Goal: Task Accomplishment & Management: Manage account settings

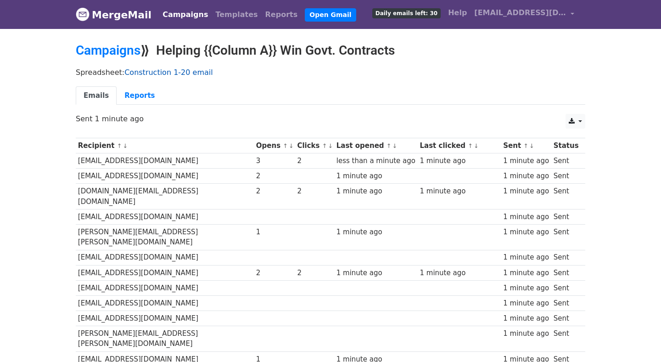
click at [146, 71] on link "Construction 1-20 email" at bounding box center [168, 72] width 88 height 9
click at [114, 56] on link "Campaigns" at bounding box center [108, 50] width 65 height 15
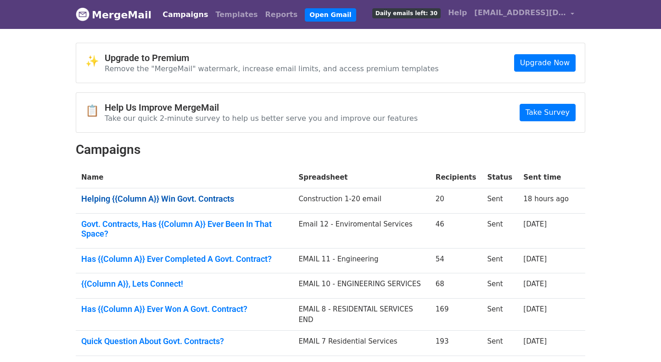
click at [209, 199] on link "Helping {{Column A}} Win Govt. Contracts" at bounding box center [184, 199] width 206 height 10
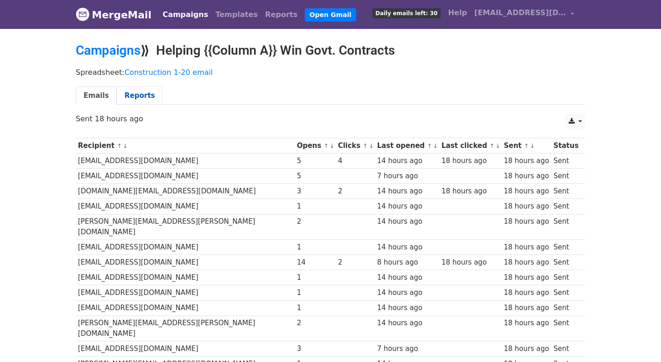
click at [135, 96] on link "Reports" at bounding box center [140, 95] width 46 height 19
